Goal: Information Seeking & Learning: Understand process/instructions

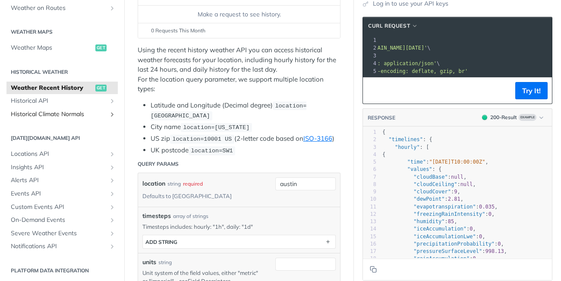
scroll to position [217, 0]
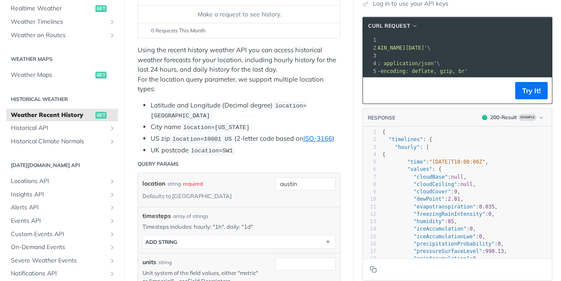
click at [34, 101] on h2 "Historical Weather" at bounding box center [61, 99] width 111 height 8
click at [59, 99] on h2 "Historical Weather" at bounding box center [61, 99] width 111 height 8
click at [90, 129] on span "Historical API" at bounding box center [59, 128] width 96 height 9
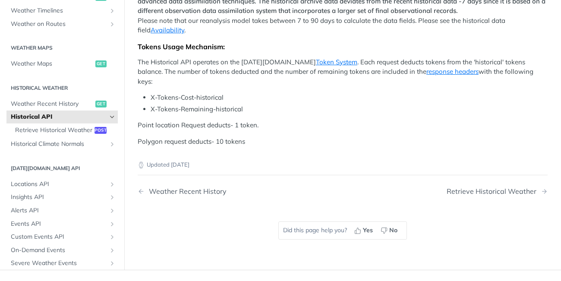
scroll to position [464, 0]
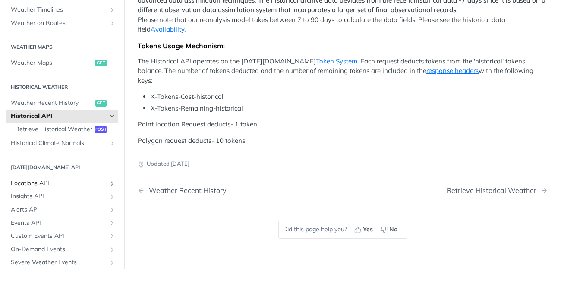
click at [76, 179] on span "Locations API" at bounding box center [59, 183] width 96 height 9
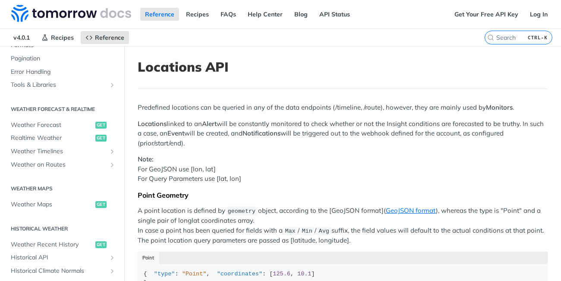
scroll to position [130, 0]
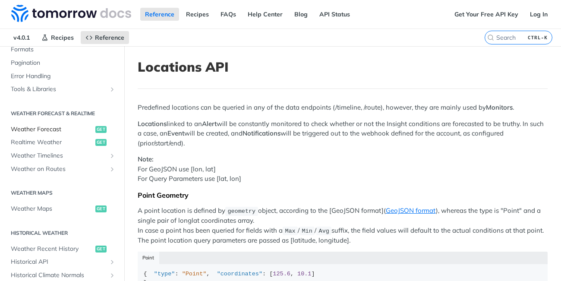
click at [46, 129] on span "Weather Forecast" at bounding box center [52, 129] width 82 height 9
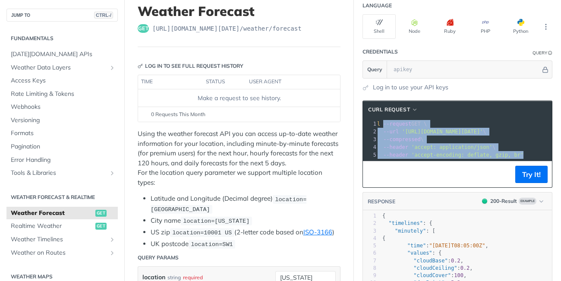
drag, startPoint x: 383, startPoint y: 124, endPoint x: 490, endPoint y: 164, distance: 113.4
click at [490, 164] on div "cURL Request xxxxxxxxxx 1 curl --request GET \ 2 --url '[URL][DOMAIN_NAME][DATE…" at bounding box center [457, 143] width 190 height 87
copy div "--request GET \ 2 --url '[URL][DOMAIN_NAME][DATE]' \ 3 --compressed \ 4 --heade…"
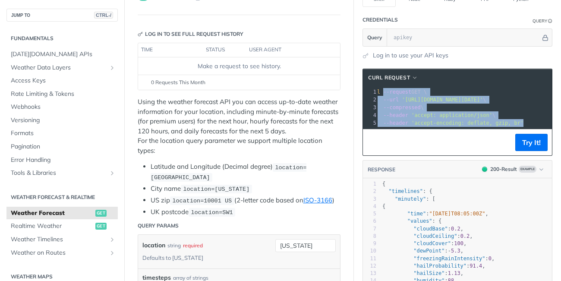
scroll to position [73, 0]
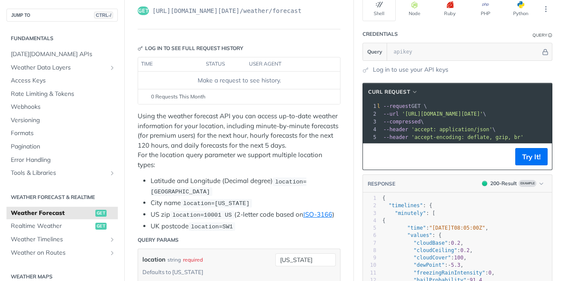
click at [491, 137] on span "'accept-encoding: deflate, gzip, br'" at bounding box center [467, 137] width 112 height 6
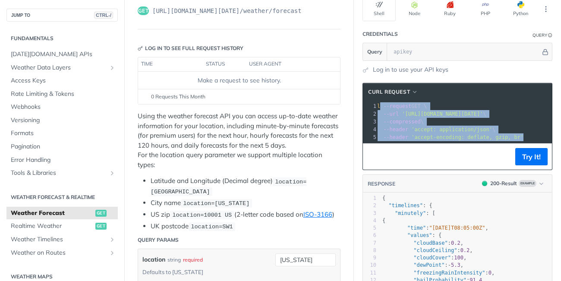
scroll to position [0, 0]
drag, startPoint x: 536, startPoint y: 138, endPoint x: 371, endPoint y: 101, distance: 168.3
click at [371, 101] on div "xxxxxxxxxx 1 curl --request GET \ 2 --url '[URL][DOMAIN_NAME][DATE]' \ 3 --comp…" at bounding box center [468, 132] width 210 height 64
copy div "curl --request GET \ 2 --url '[URL][DOMAIN_NAME][DATE]' \ 3 --compressed \ 4 --…"
